Goal: Contribute content: Contribute content

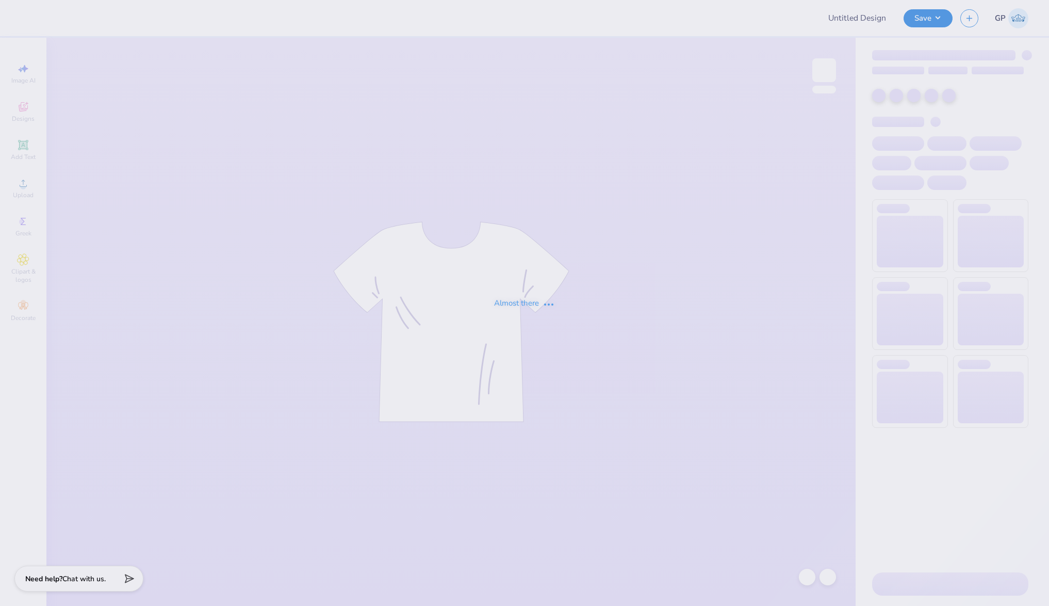
type input "Liaison Quarterzips"
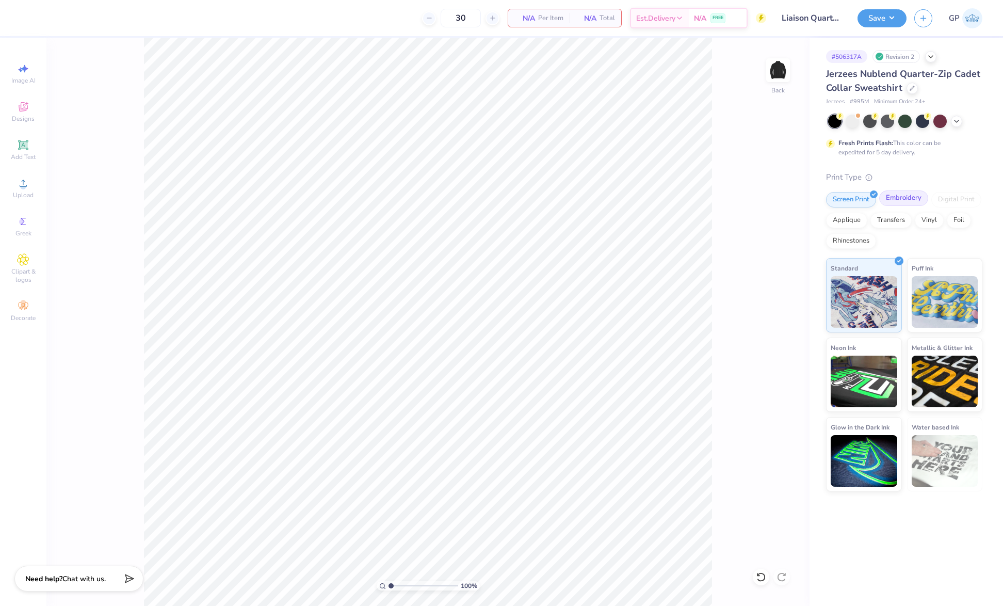
click at [902, 198] on div "Embroidery" at bounding box center [903, 197] width 49 height 15
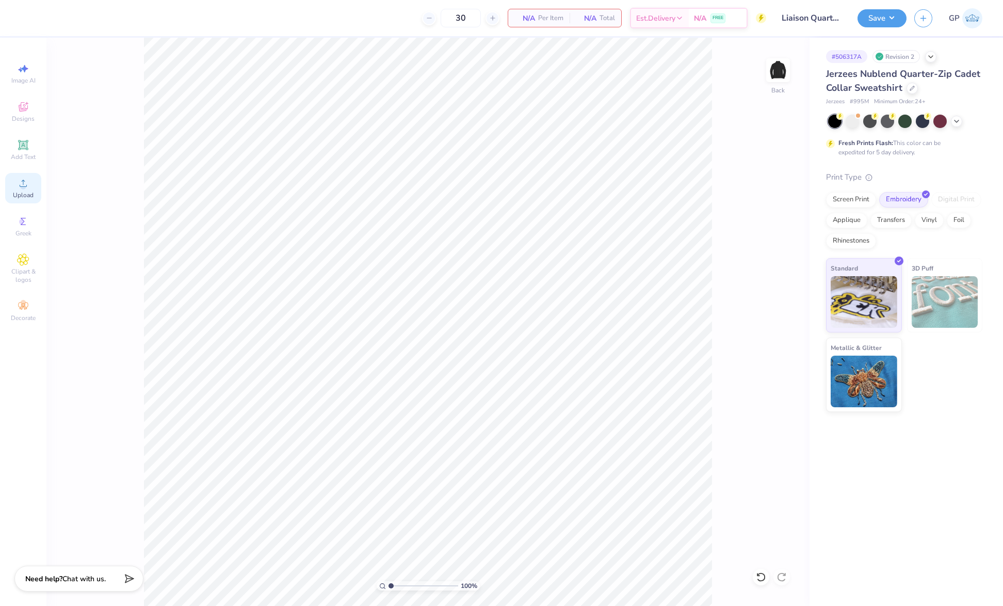
click at [26, 182] on icon at bounding box center [23, 183] width 12 height 12
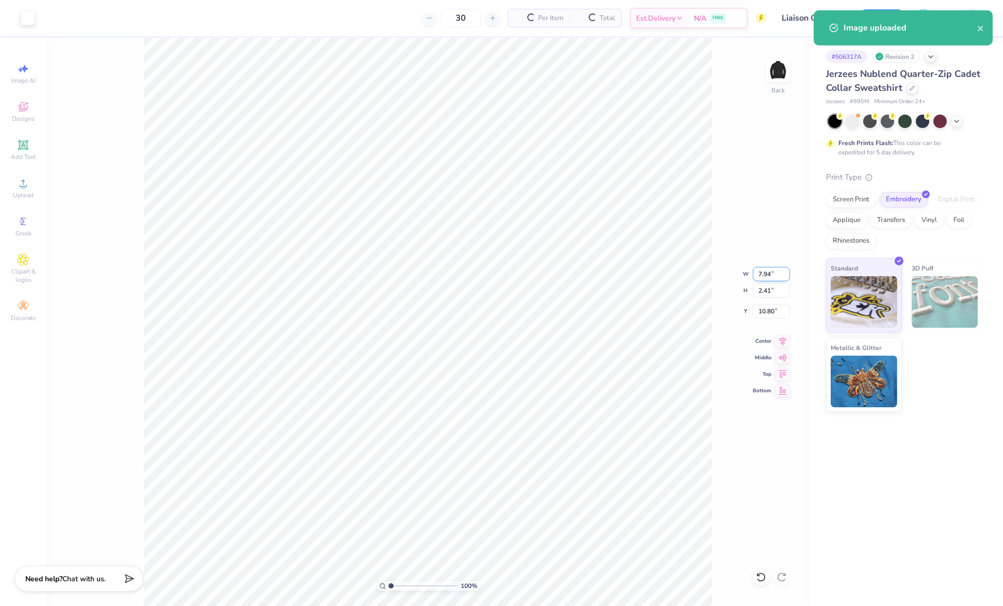
click at [762, 269] on input "7.94" at bounding box center [771, 274] width 37 height 14
type input "4.00"
type input "1.21"
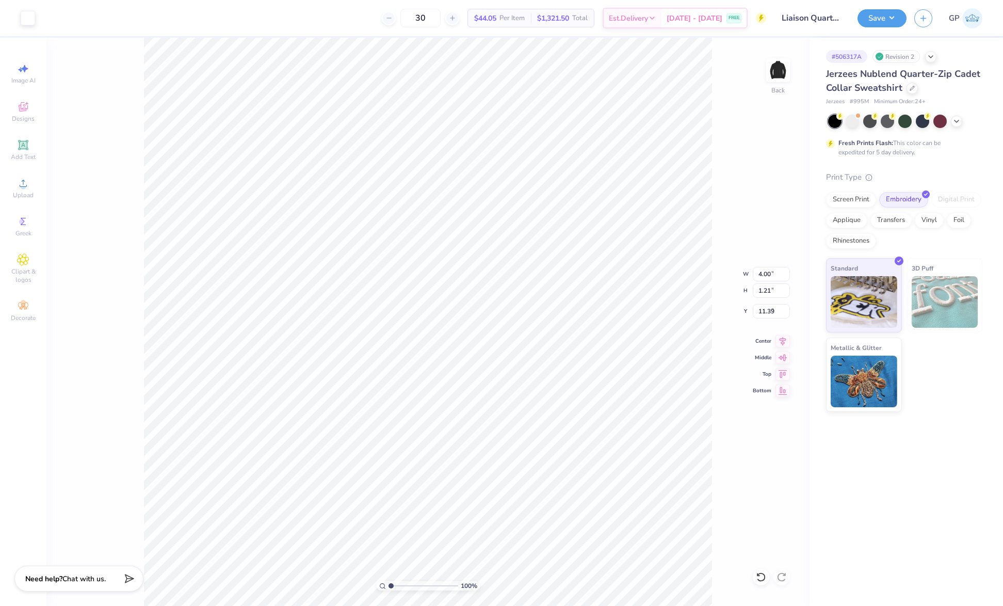
type input "3.56"
click at [23, 184] on icon at bounding box center [23, 183] width 7 height 7
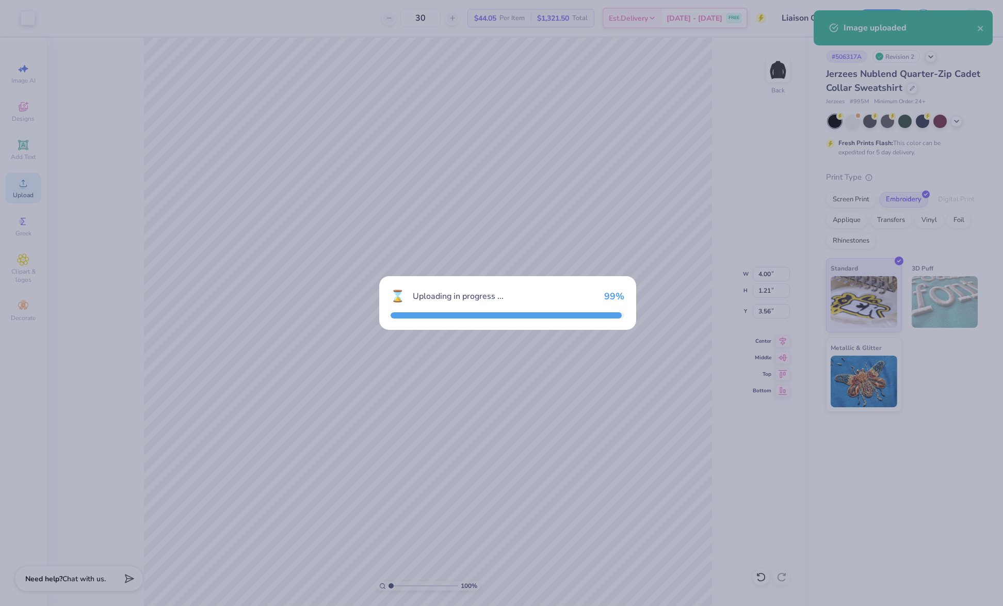
type input "7.94"
type input "2.41"
type input "10.80"
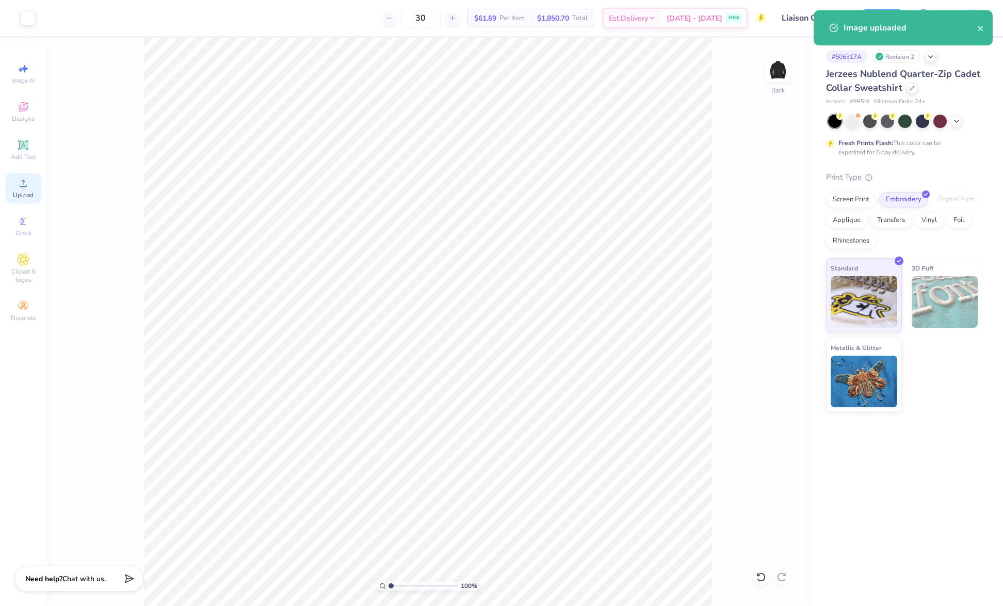
click at [22, 186] on circle at bounding box center [23, 187] width 6 height 6
type input "0.58"
type input "0.42"
type input "14.44"
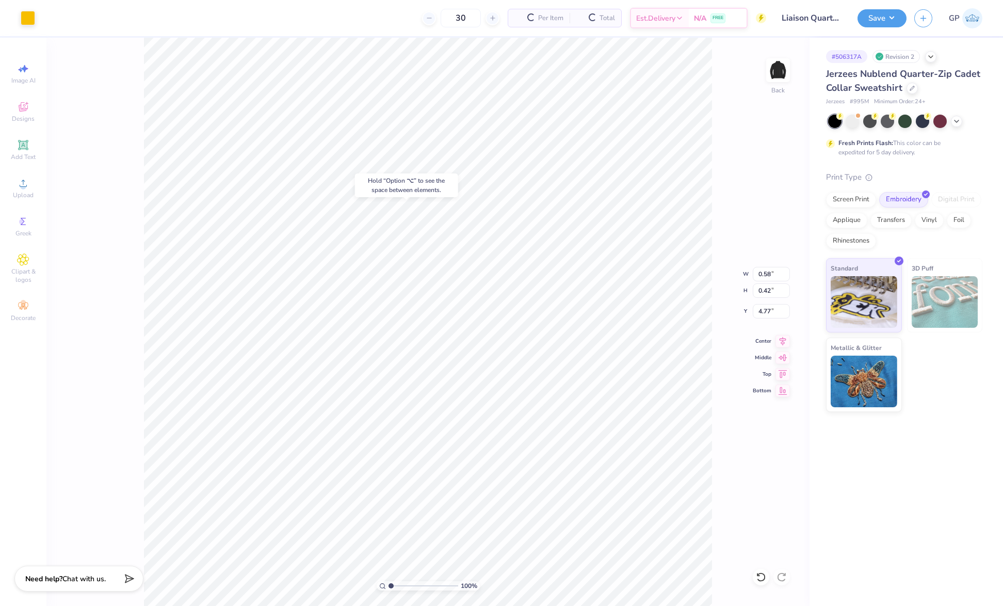
type input "4.77"
type input "0.96"
type input "0.69"
type input "5.14"
click at [784, 333] on div "100 % Back W 0.96 0.96 " H 0.69 0.69 " Y 5.14 5.14 " Center Middle Top Bottom" at bounding box center [427, 322] width 763 height 568
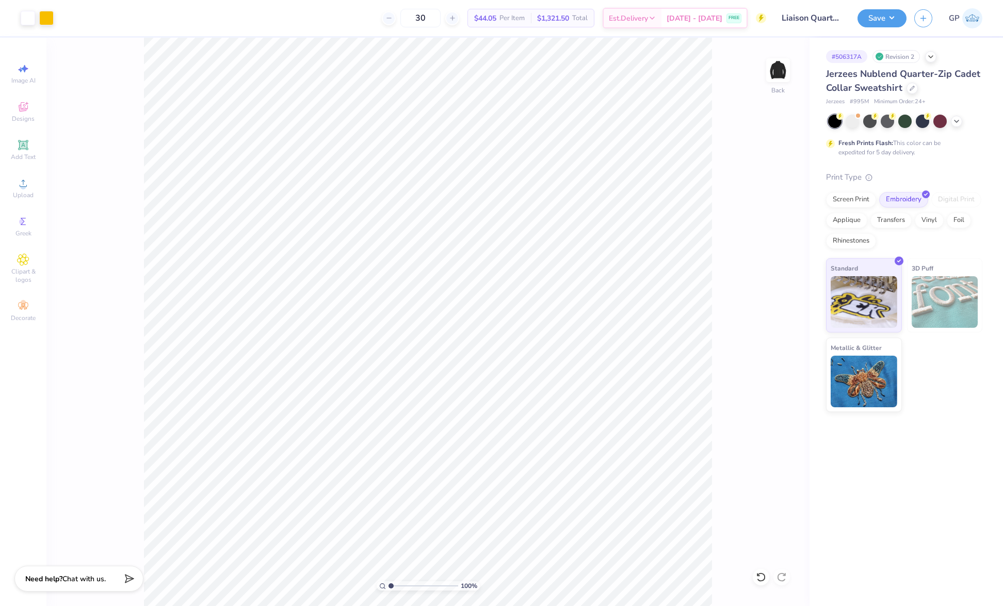
click at [780, 340] on div "100 % Back" at bounding box center [427, 322] width 763 height 568
click at [784, 346] on div "100 % Back W 0.96 0.96 " H 0.69 0.69 " Y 5.14 5.14 " Center Middle Top Bottom" at bounding box center [427, 322] width 763 height 568
click at [787, 340] on icon at bounding box center [782, 339] width 14 height 12
click at [781, 336] on icon at bounding box center [782, 339] width 14 height 12
type input "5.03"
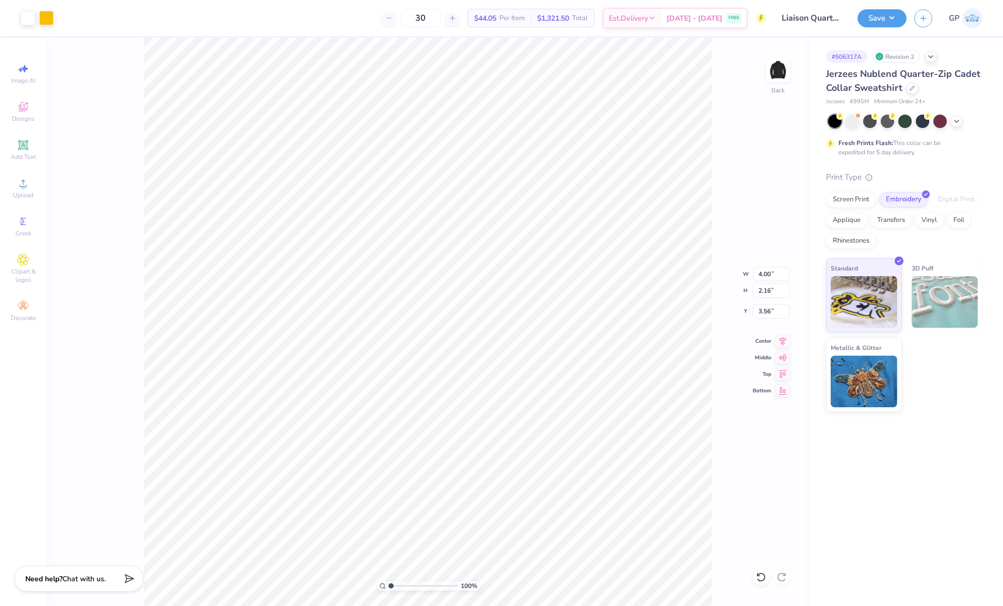
click at [408, 584] on input "range" at bounding box center [423, 585] width 70 height 9
drag, startPoint x: 407, startPoint y: 583, endPoint x: 393, endPoint y: 583, distance: 14.4
type input "1.35"
click at [393, 583] on input "range" at bounding box center [423, 585] width 70 height 9
click at [772, 313] on input "3.56" at bounding box center [771, 311] width 37 height 14
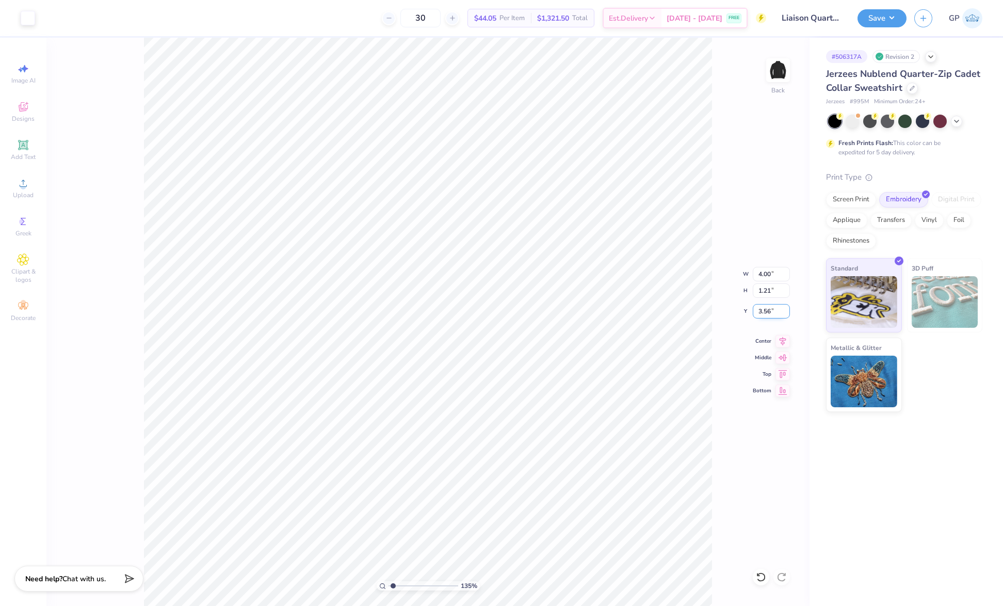
click at [772, 313] on input "3.56" at bounding box center [771, 311] width 37 height 14
type input "3.00"
drag, startPoint x: 392, startPoint y: 586, endPoint x: 356, endPoint y: 581, distance: 36.5
type input "1"
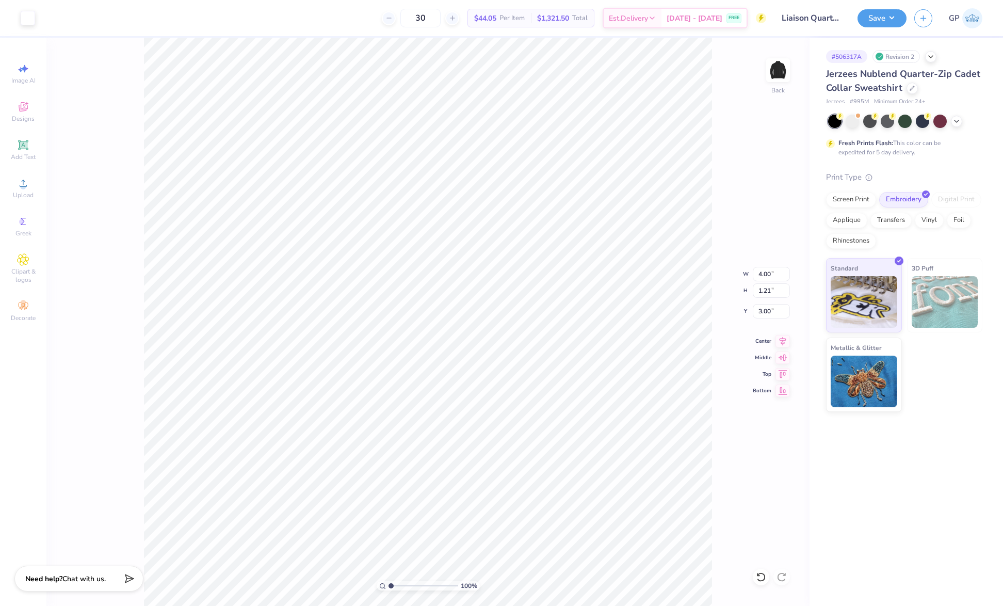
click at [388, 581] on input "range" at bounding box center [423, 585] width 70 height 9
click at [879, 15] on button "Save" at bounding box center [881, 17] width 49 height 18
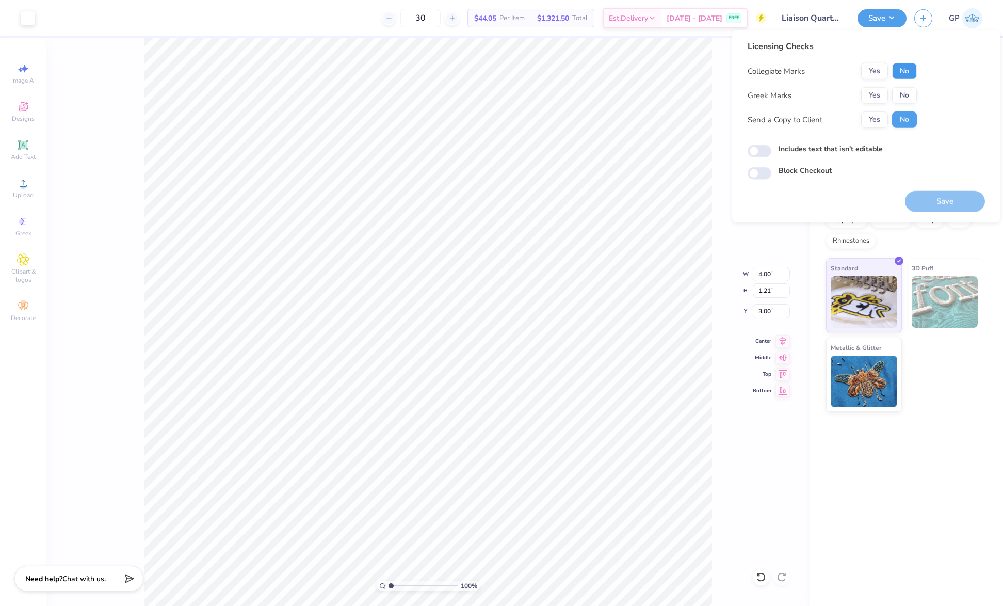
click at [902, 66] on button "No" at bounding box center [904, 71] width 25 height 17
click at [865, 99] on button "Yes" at bounding box center [874, 95] width 27 height 17
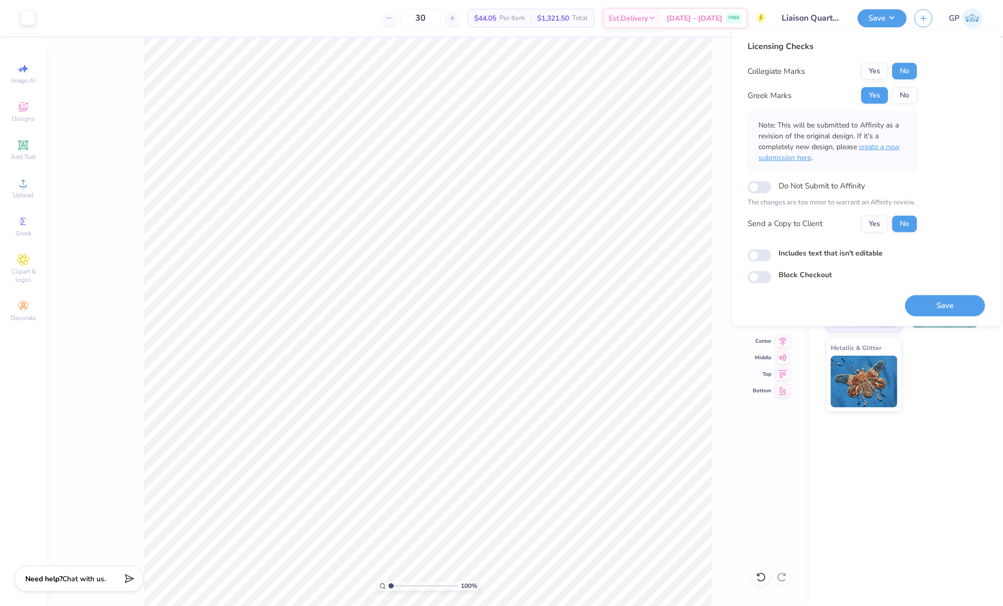
click at [883, 149] on span "create a new submission here" at bounding box center [828, 152] width 141 height 21
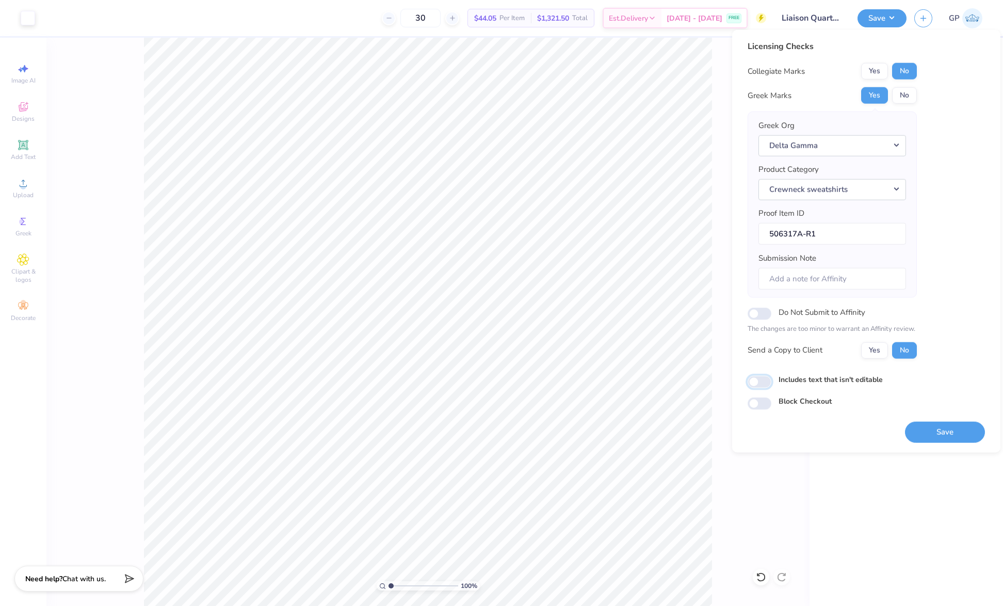
click at [760, 376] on input "Includes text that isn't editable" at bounding box center [759, 382] width 24 height 12
checkbox input "true"
click at [933, 429] on button "Save" at bounding box center [945, 431] width 80 height 21
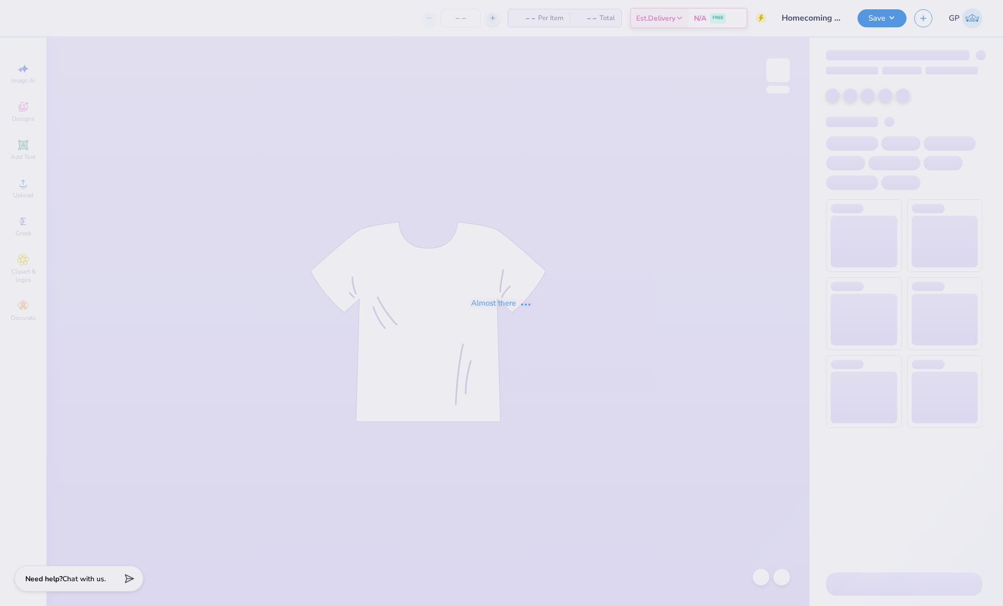
type input "Homecoming Weekend Shirt"
type input "24"
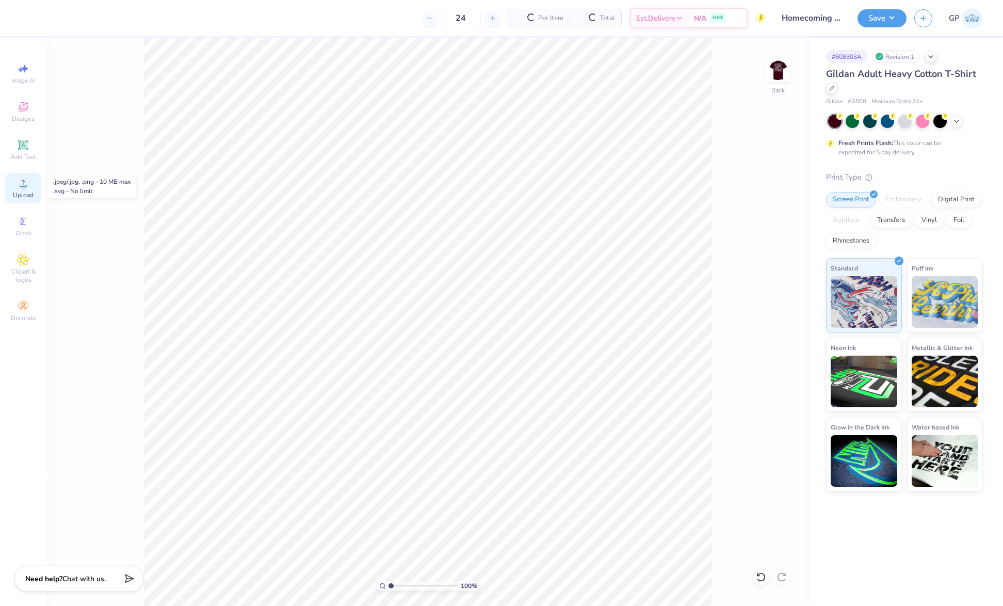
click at [26, 187] on icon at bounding box center [23, 183] width 7 height 7
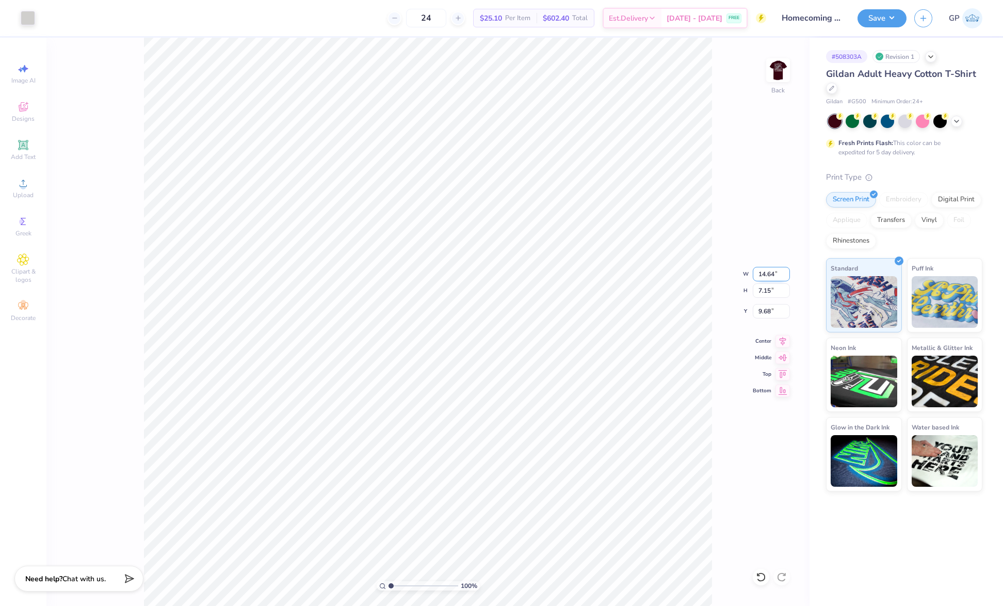
click at [768, 273] on input "14.64" at bounding box center [771, 274] width 37 height 14
type input "3.50"
type input "1.71"
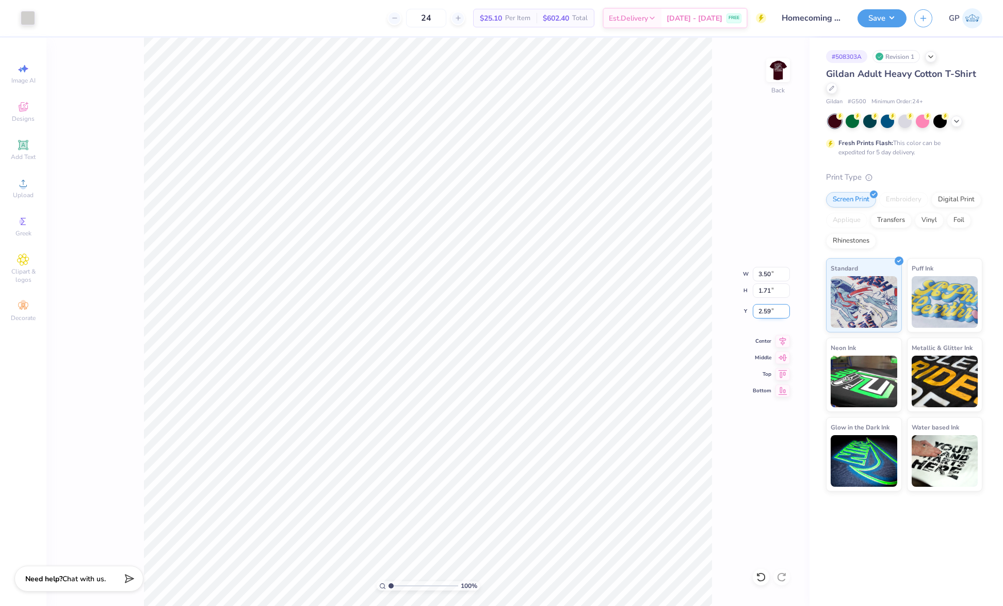
click at [769, 309] on input "2.59" at bounding box center [771, 311] width 37 height 14
click at [768, 308] on input "2.59" at bounding box center [771, 311] width 37 height 14
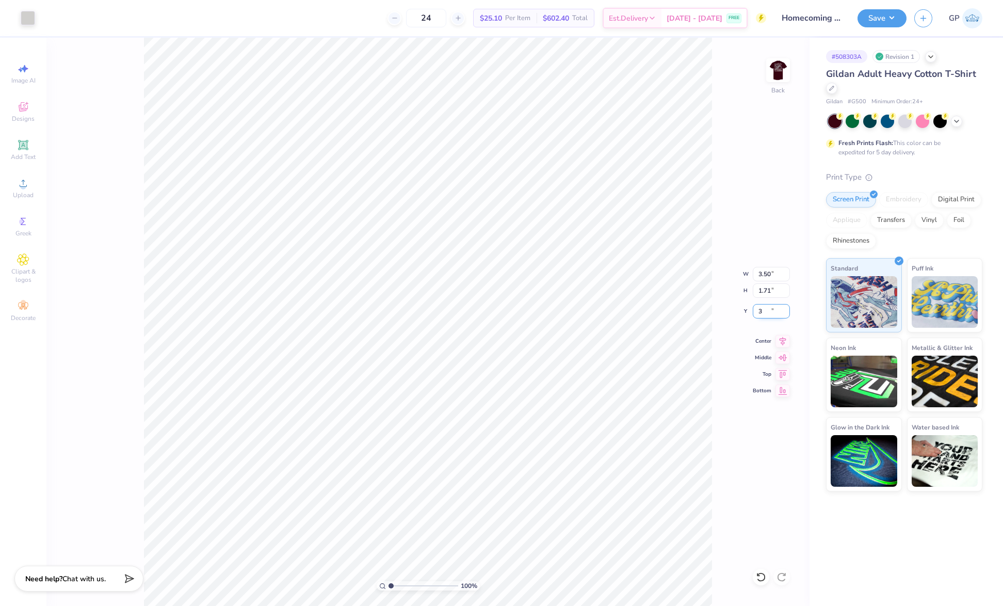
type input "3.00"
click at [779, 81] on img at bounding box center [777, 70] width 41 height 41
click at [772, 84] on img at bounding box center [777, 70] width 41 height 41
click at [867, 18] on button "Save" at bounding box center [881, 17] width 49 height 18
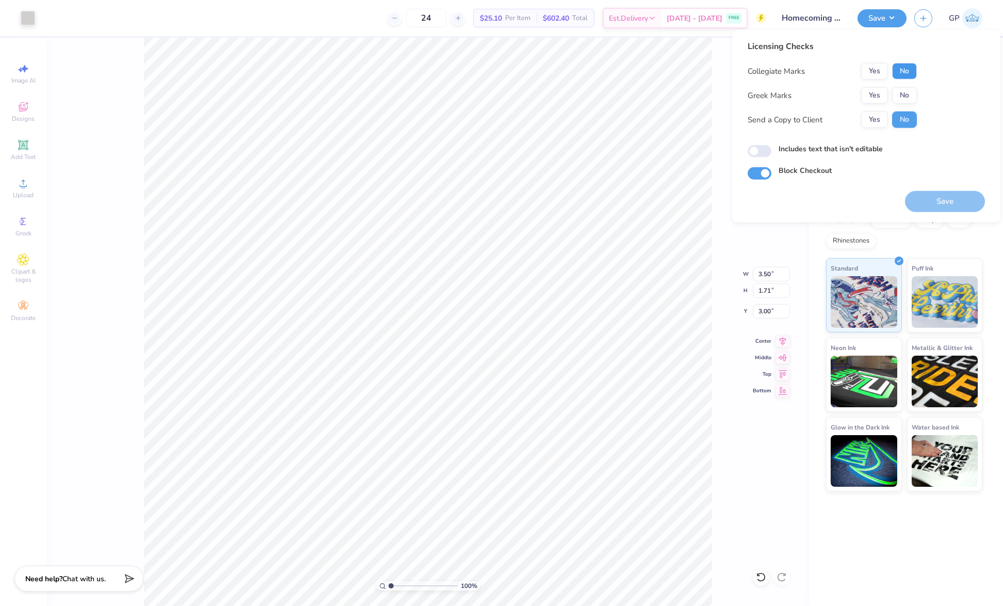
click at [900, 74] on button "No" at bounding box center [904, 71] width 25 height 17
click at [867, 93] on button "Yes" at bounding box center [874, 95] width 27 height 17
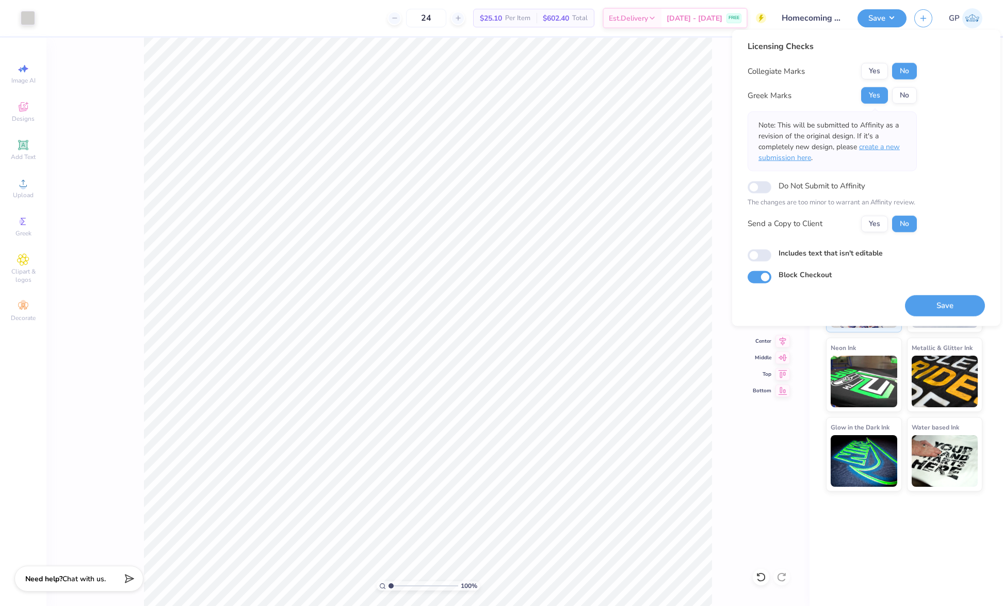
click at [883, 145] on span "create a new submission here" at bounding box center [828, 152] width 141 height 21
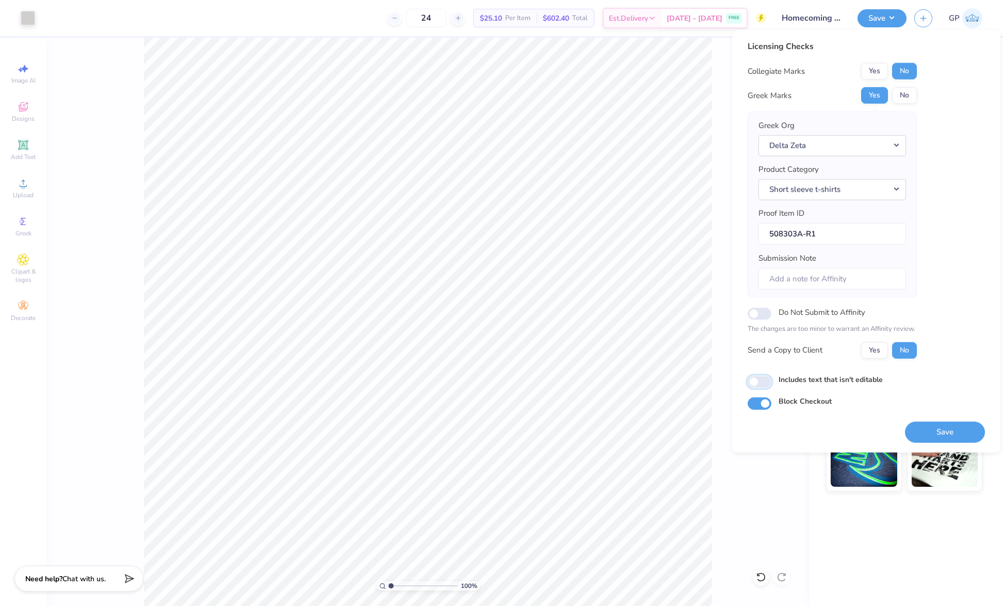
click at [761, 377] on input "Includes text that isn't editable" at bounding box center [759, 382] width 24 height 12
checkbox input "true"
click at [937, 428] on button "Save" at bounding box center [945, 431] width 80 height 21
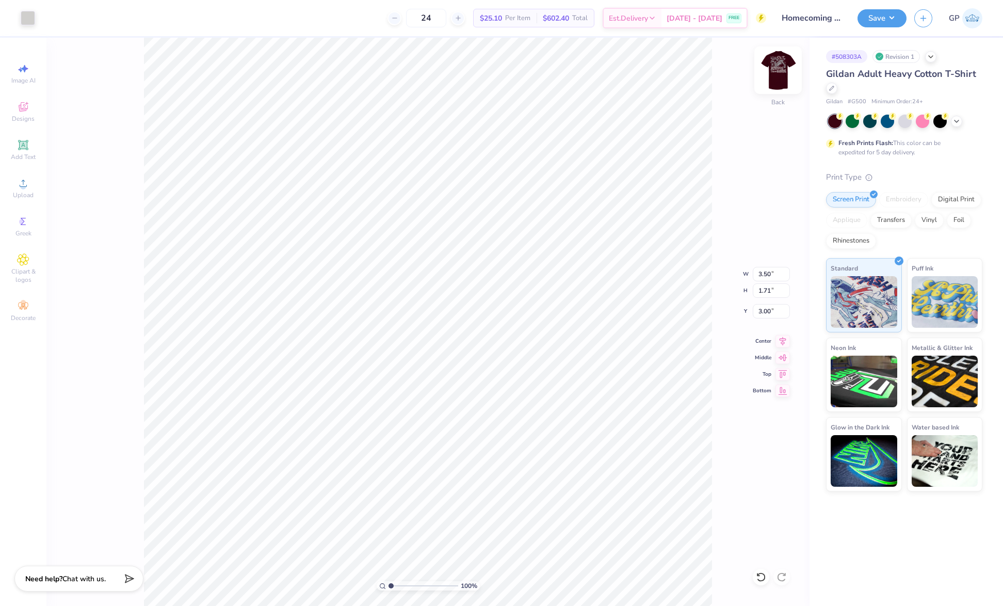
click at [785, 70] on img at bounding box center [777, 70] width 41 height 41
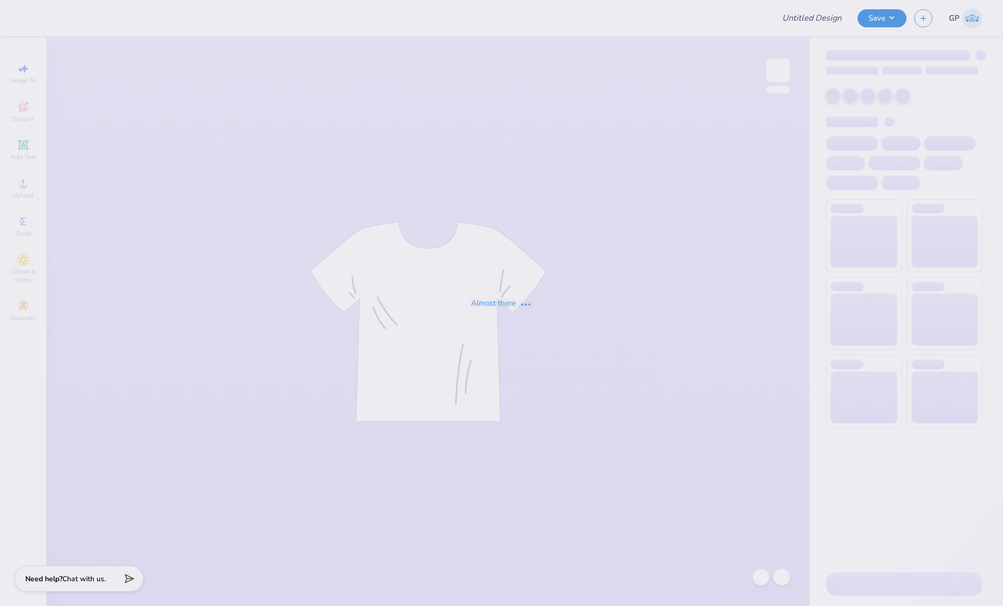
type input "sdt perfect fit tank"
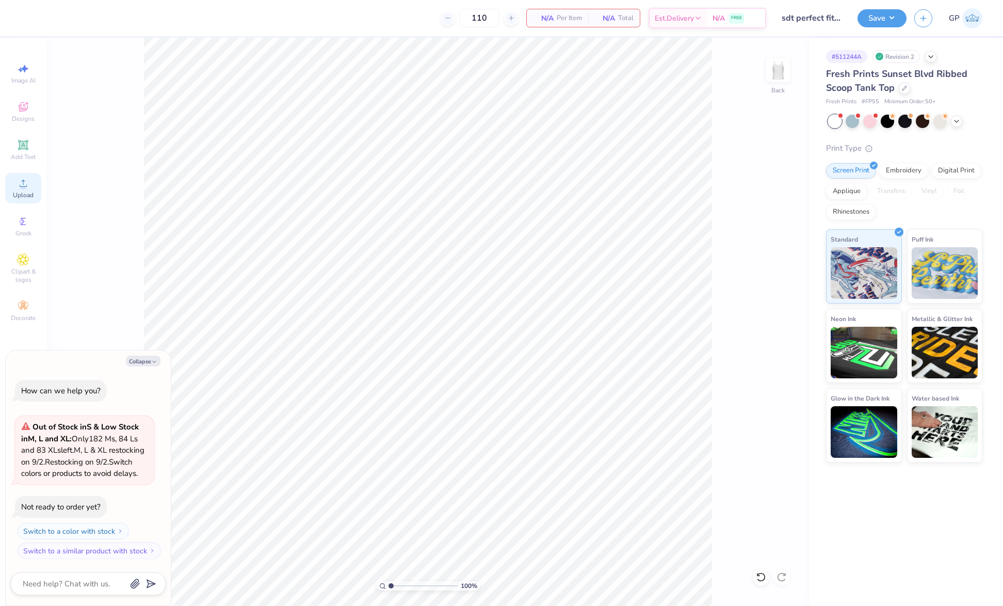
click at [28, 185] on icon at bounding box center [23, 183] width 12 height 12
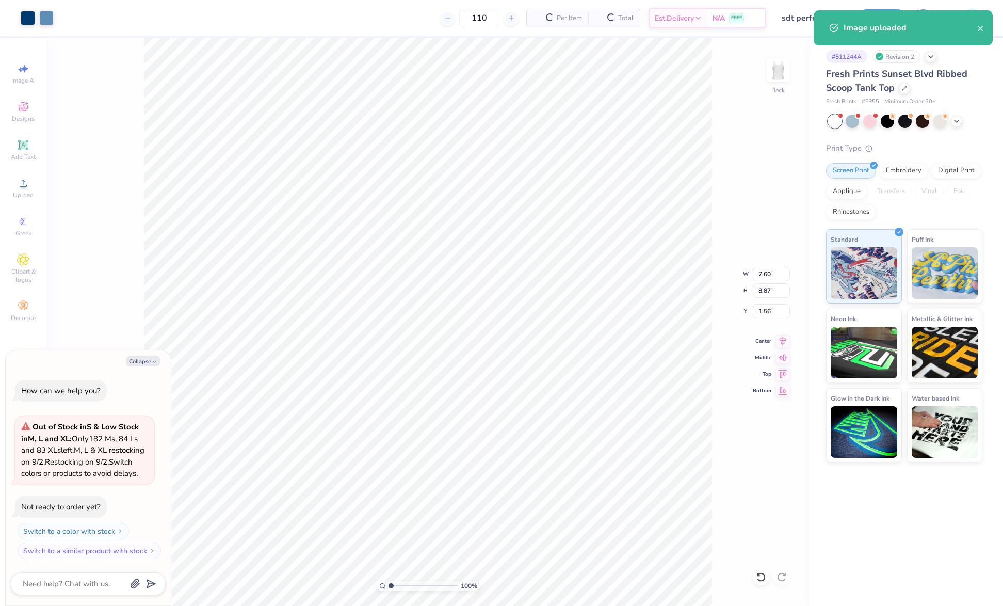
type textarea "x"
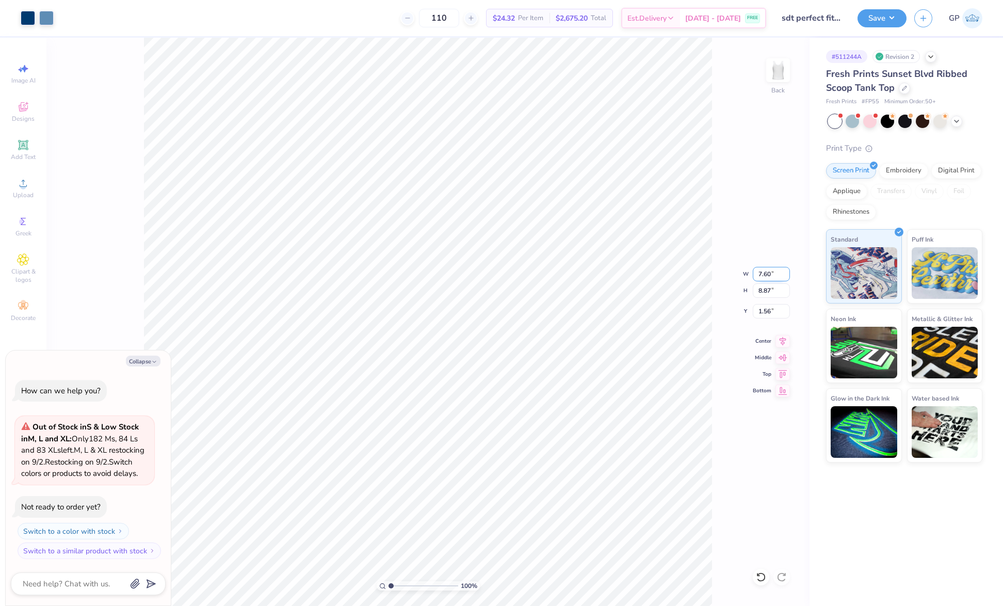
click at [769, 276] on input "7.60" at bounding box center [771, 274] width 37 height 14
type input "4"
type textarea "x"
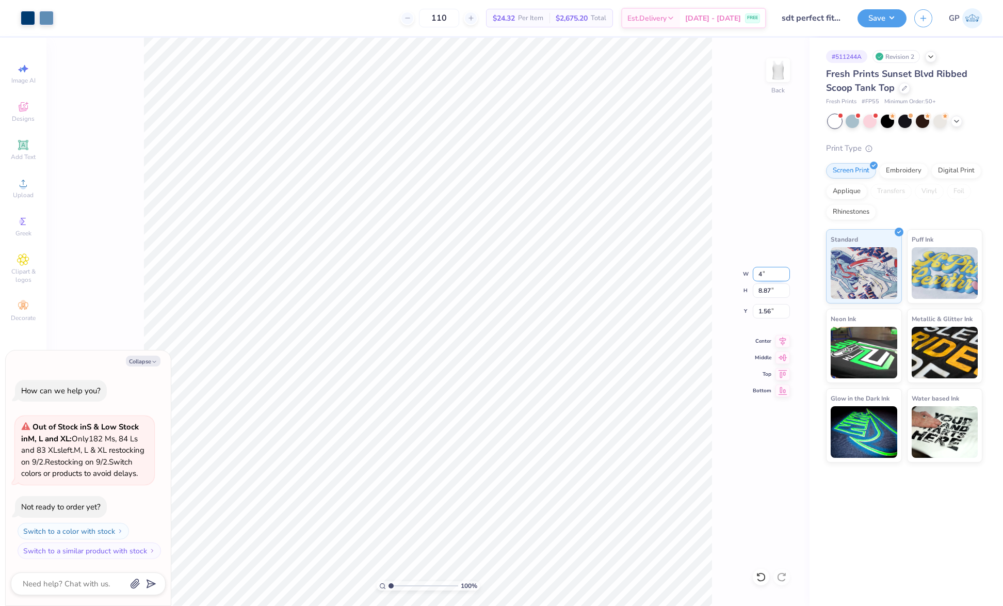
type input "4.00"
type input "4.67"
click at [773, 307] on input "3.66" at bounding box center [771, 311] width 37 height 14
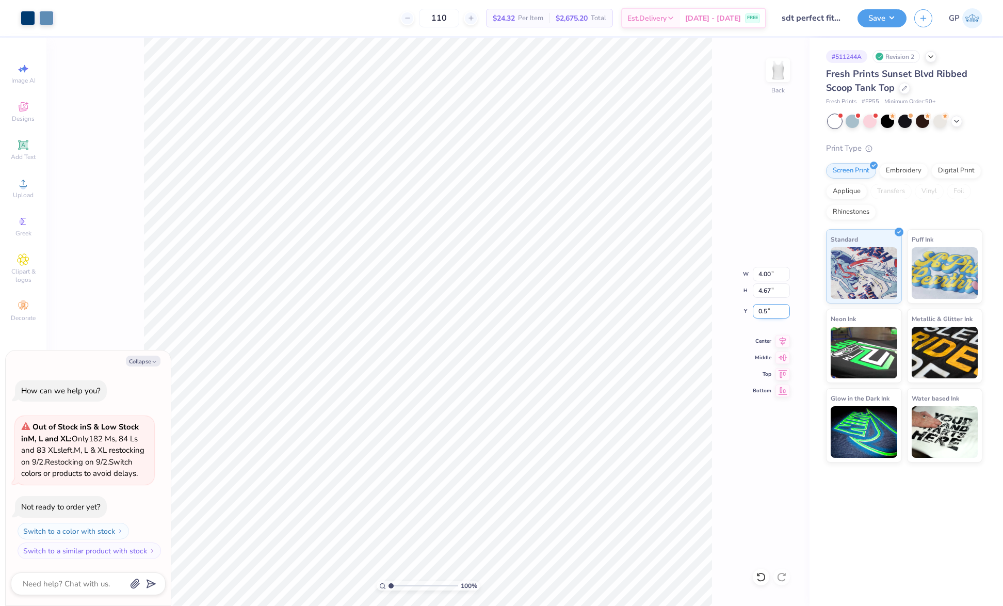
type input "0.5"
type textarea "x"
click at [762, 306] on input "0.50" at bounding box center [771, 311] width 37 height 14
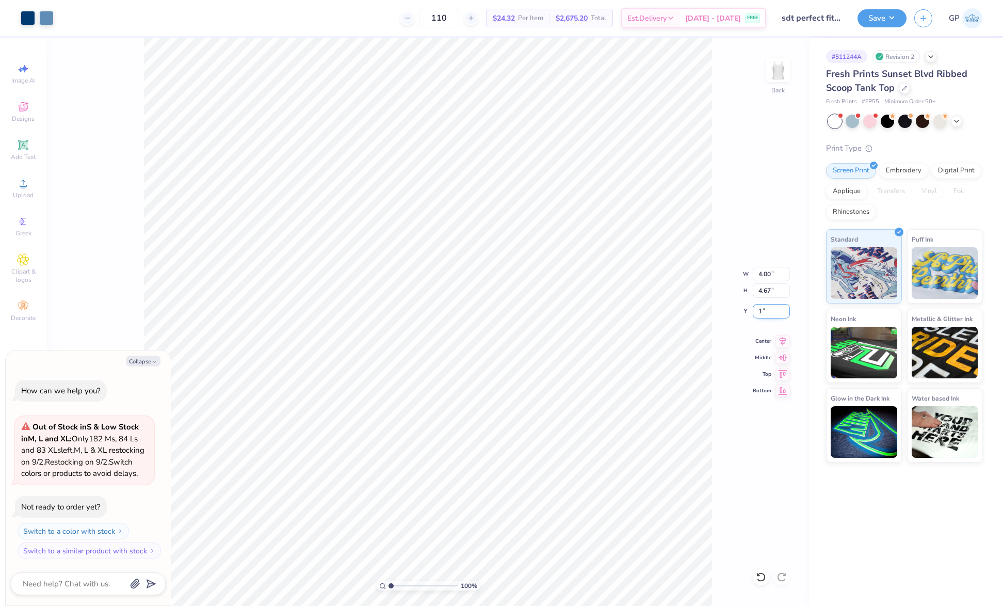
type input "1"
type textarea "x"
type input "1.00"
click at [762, 288] on input "4.67" at bounding box center [771, 290] width 37 height 14
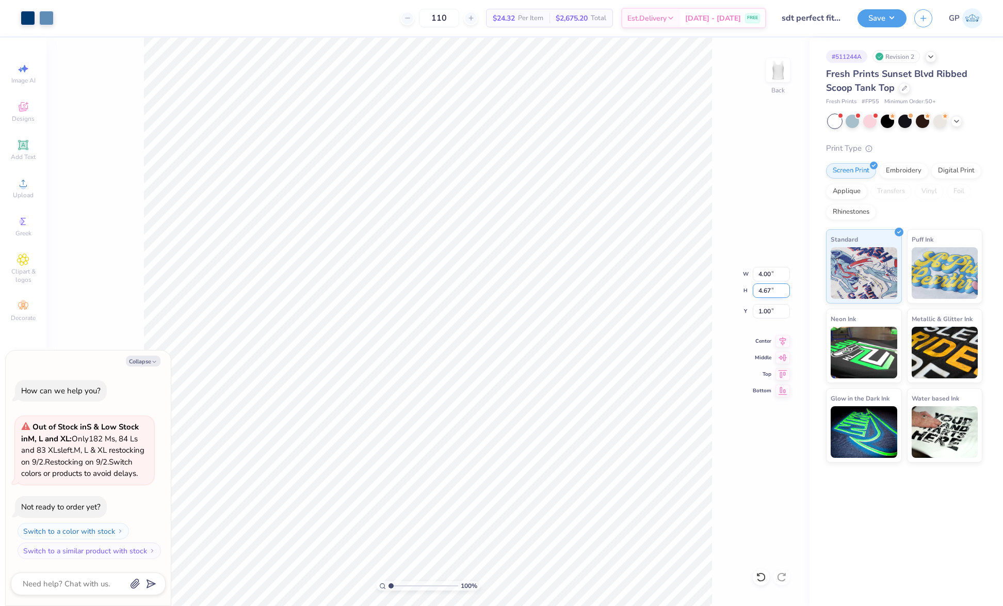
click at [762, 288] on input "4.67" at bounding box center [771, 290] width 37 height 14
type input "4"
type textarea "x"
type input "3.42"
type input "4.00"
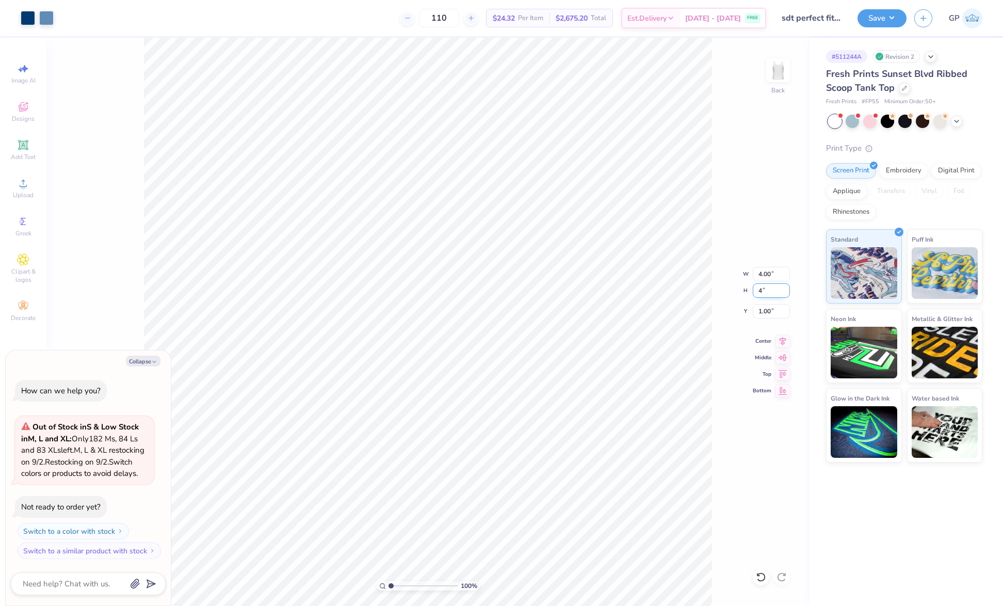
type input "1.34"
click at [771, 276] on input "3.42" at bounding box center [771, 274] width 37 height 14
click at [719, 204] on div "100 % Back W 3.42 3.42 " H 4.00 4.00 " Y 1.34 1.34 " Center Middle Top Bottom" at bounding box center [427, 322] width 763 height 568
type textarea "x"
click at [757, 274] on input "3.42" at bounding box center [771, 274] width 37 height 14
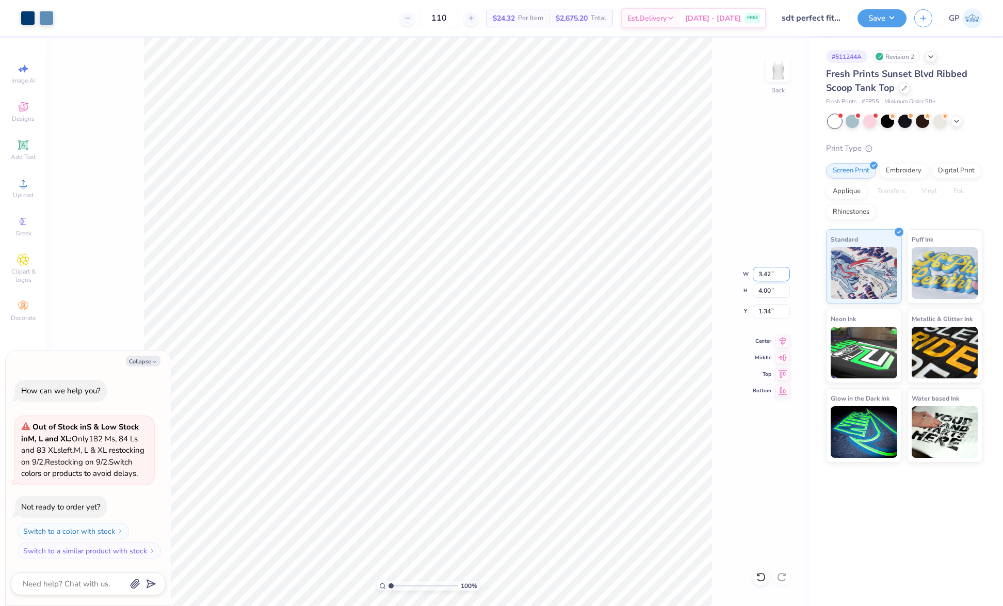
click at [757, 274] on input "3.42" at bounding box center [771, 274] width 37 height 14
type input "4"
type textarea "x"
type input "4.00"
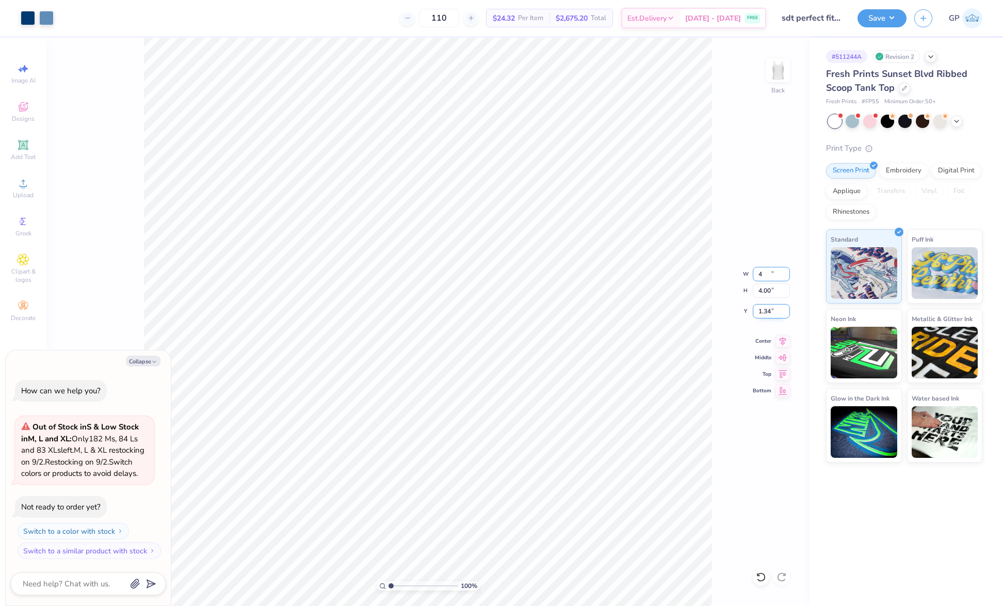
type input "4.67"
type input "1.00"
click at [769, 313] on input "1.00" at bounding box center [771, 311] width 37 height 14
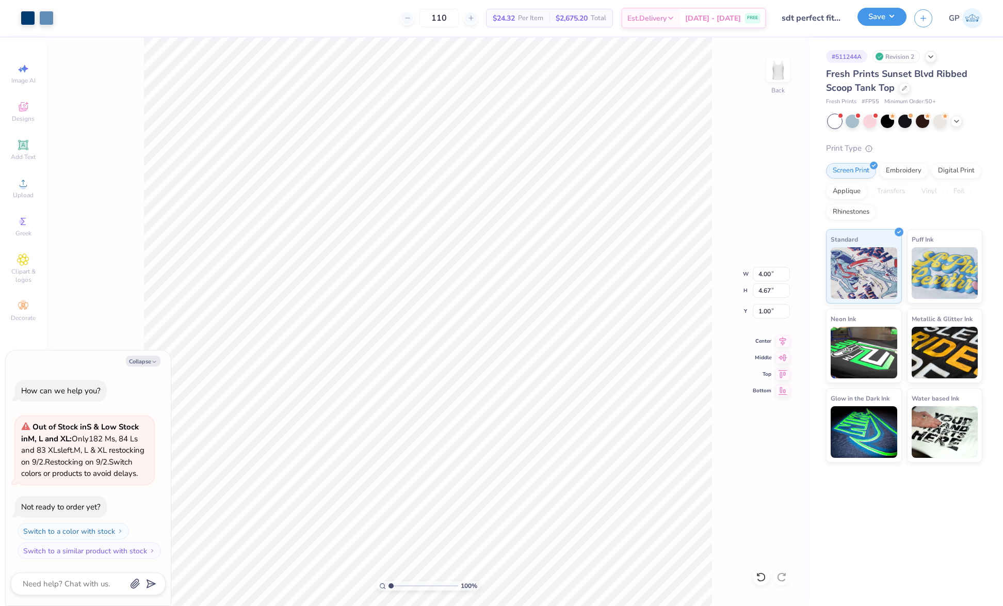
click at [876, 19] on button "Save" at bounding box center [881, 17] width 49 height 18
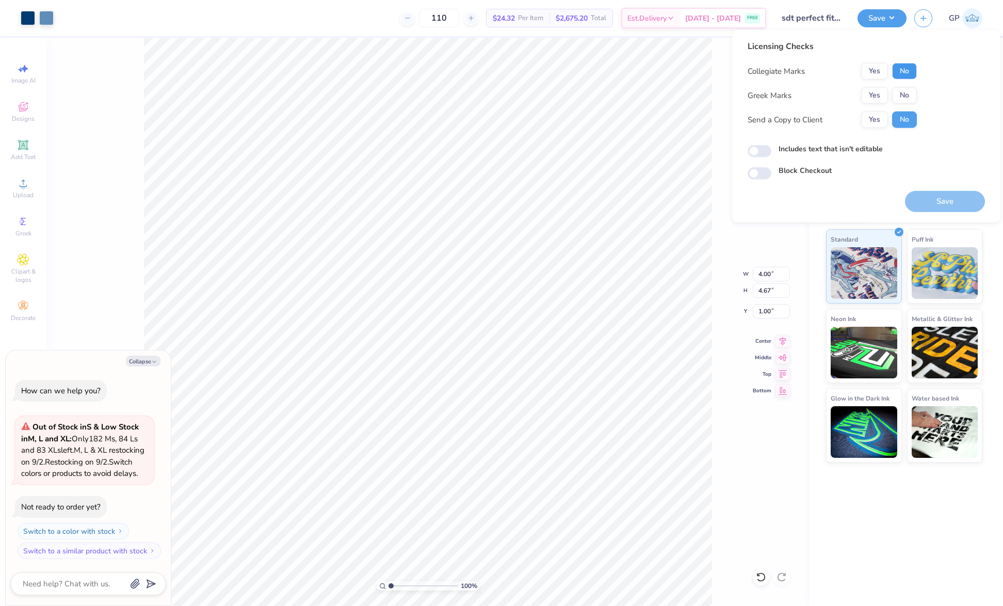
click at [907, 67] on button "No" at bounding box center [904, 71] width 25 height 17
click at [867, 89] on button "Yes" at bounding box center [874, 95] width 27 height 17
type textarea "x"
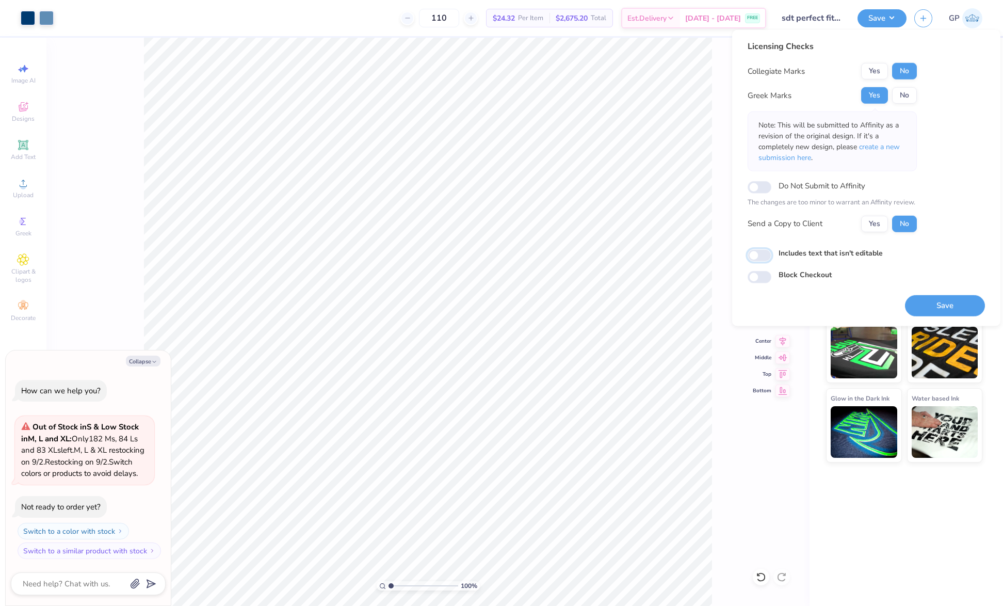
click at [759, 255] on input "Includes text that isn't editable" at bounding box center [759, 255] width 24 height 12
checkbox input "true"
click at [940, 303] on button "Save" at bounding box center [945, 305] width 80 height 21
type textarea "x"
